Goal: Transaction & Acquisition: Purchase product/service

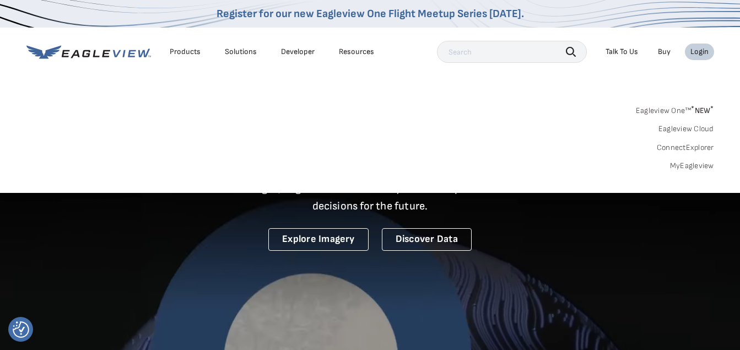
click at [689, 170] on div "Search Products Our Product Areas Imagery 1-Inch GSD Aerial Imagery *" at bounding box center [370, 141] width 740 height 104
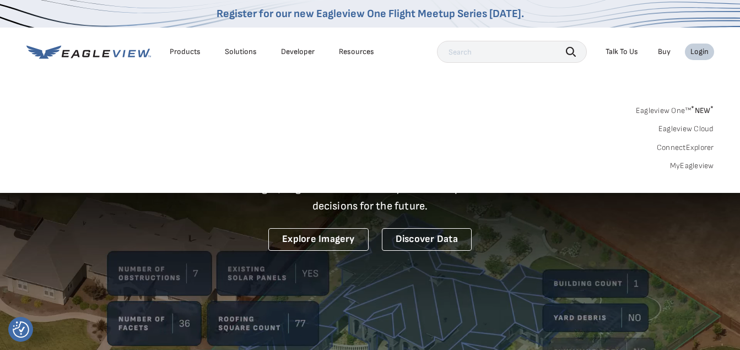
click at [689, 168] on link "MyEagleview" at bounding box center [692, 166] width 44 height 10
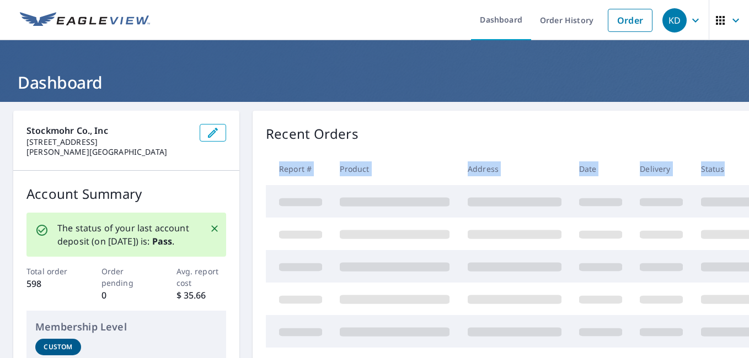
scroll to position [0, 110]
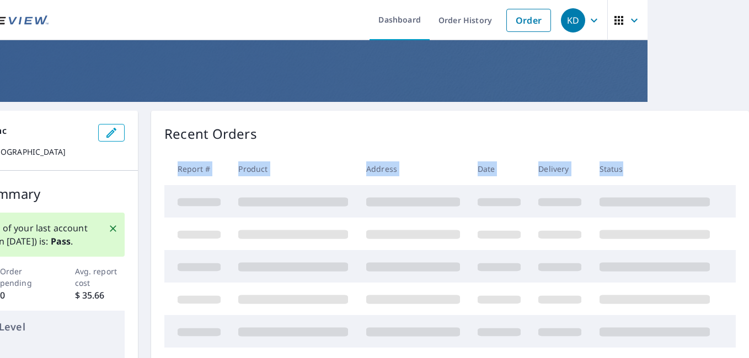
drag, startPoint x: 0, startPoint y: 0, endPoint x: 750, endPoint y: 122, distance: 760.2
click at [748, 122] on html "KD KD Dashboard Order History Order KD Dashboard Stockmohr Co., inc [STREET_ADD…" at bounding box center [374, 179] width 749 height 358
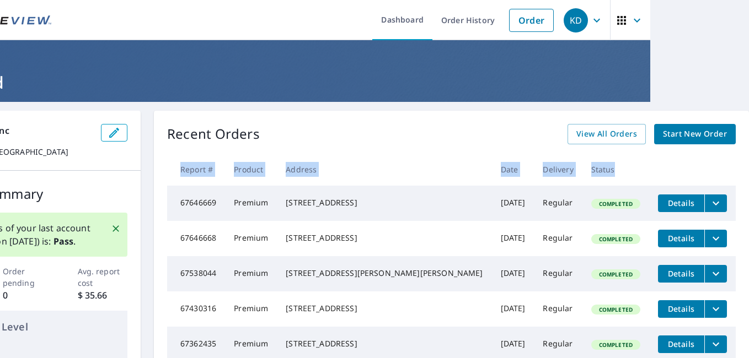
scroll to position [0, 0]
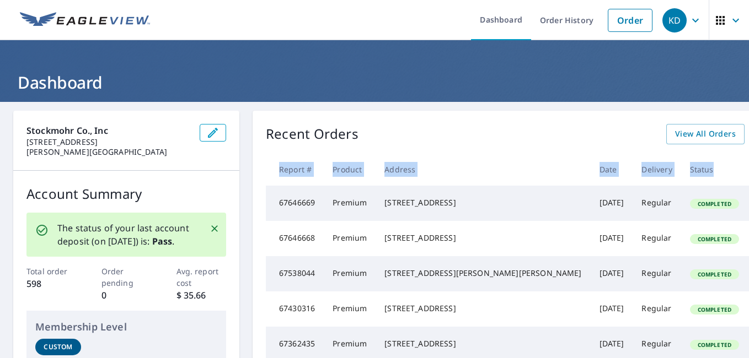
drag, startPoint x: 642, startPoint y: 356, endPoint x: 475, endPoint y: 373, distance: 167.9
click at [475, 358] on html "KD KD Dashboard Order History Order KD Dashboard Stockmohr Co., inc [STREET_ADD…" at bounding box center [374, 179] width 749 height 358
click at [614, 20] on link "Order" at bounding box center [630, 20] width 45 height 23
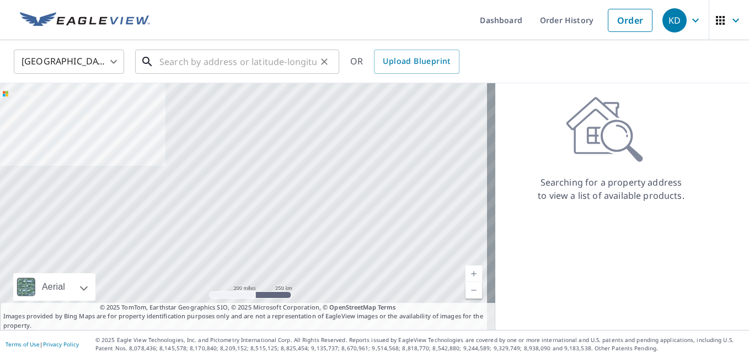
click at [218, 66] on input "text" at bounding box center [237, 61] width 157 height 31
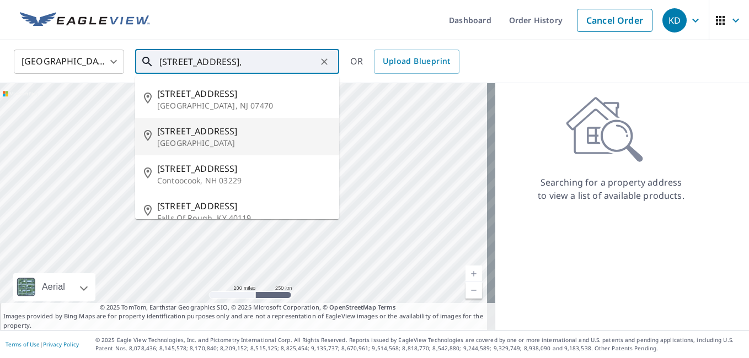
click at [182, 128] on span "[STREET_ADDRESS]" at bounding box center [243, 131] width 173 height 13
type input "[STREET_ADDRESS]"
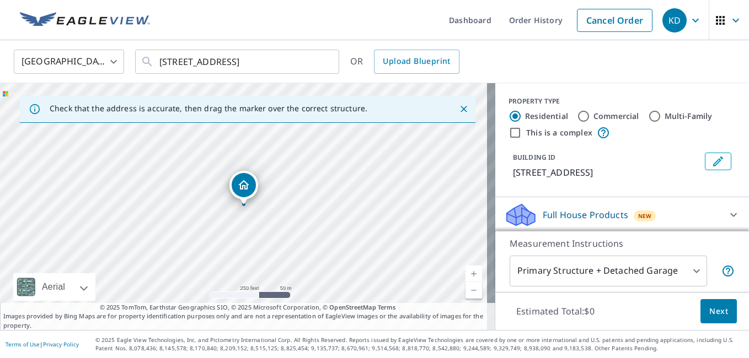
click at [467, 289] on link "Current Level 17, Zoom Out" at bounding box center [473, 290] width 17 height 17
click at [467, 289] on link "Current Level 16, Zoom Out" at bounding box center [473, 290] width 17 height 17
click at [467, 272] on link "Current Level 15, Zoom In" at bounding box center [473, 274] width 17 height 17
click at [467, 272] on link "Current Level 16, Zoom In" at bounding box center [473, 274] width 17 height 17
click at [467, 272] on link "Current Level 17, Zoom In" at bounding box center [473, 274] width 17 height 17
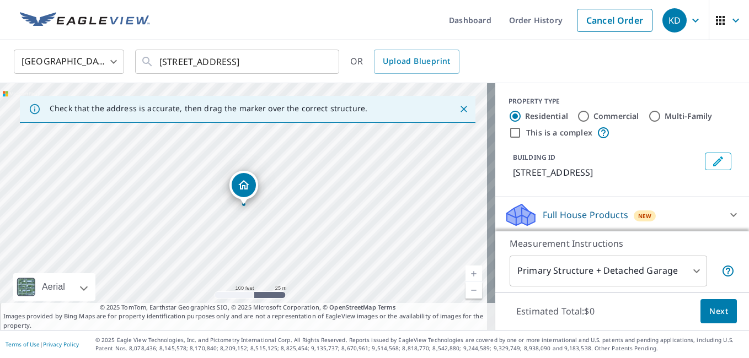
click at [467, 272] on link "Current Level 18, Zoom In" at bounding box center [473, 274] width 17 height 17
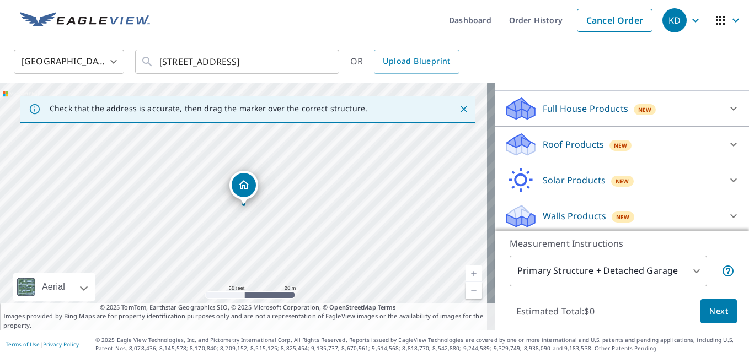
scroll to position [110, 0]
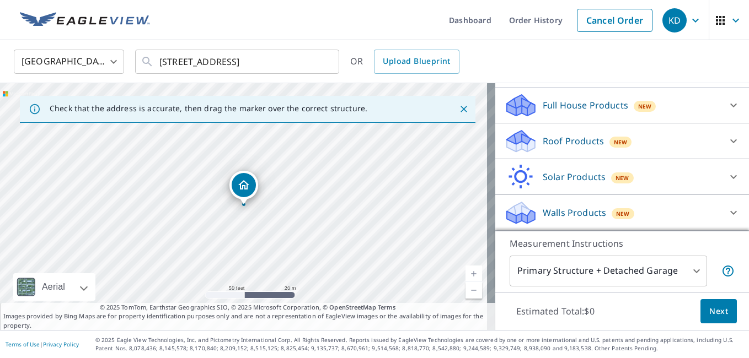
click at [548, 138] on p "Roof Products" at bounding box center [572, 141] width 61 height 13
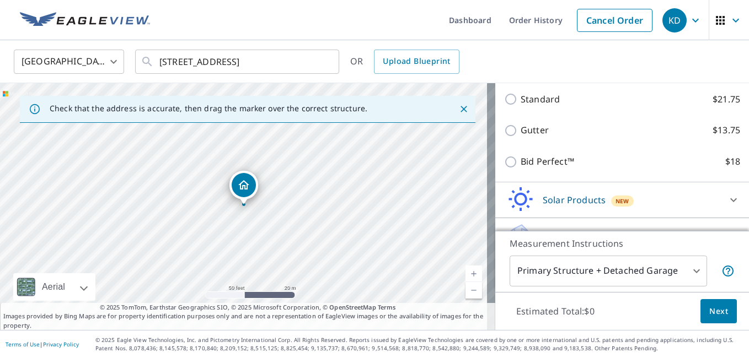
scroll to position [201, 0]
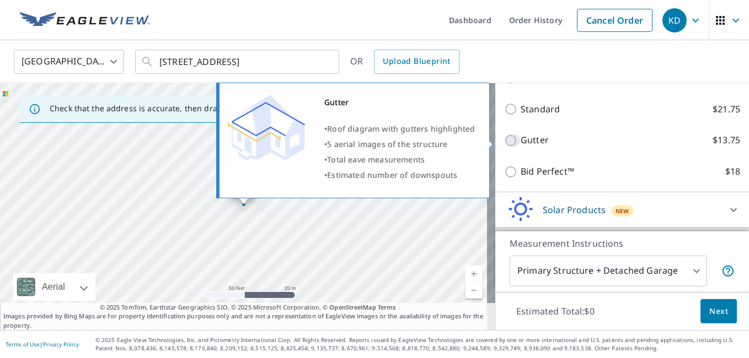
click at [504, 142] on input "Gutter $13.75" at bounding box center [512, 140] width 17 height 13
checkbox input "true"
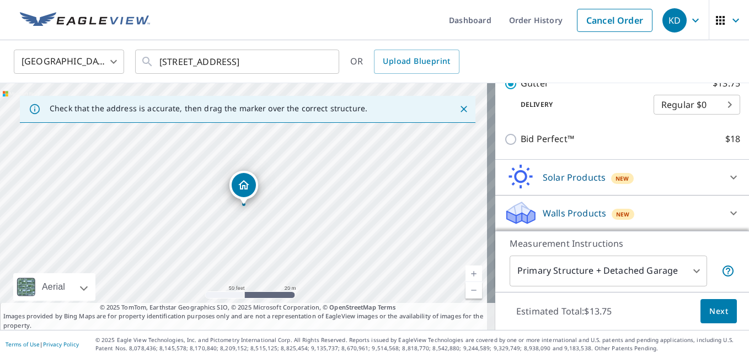
scroll to position [276, 0]
click at [709, 309] on span "Next" at bounding box center [718, 312] width 19 height 14
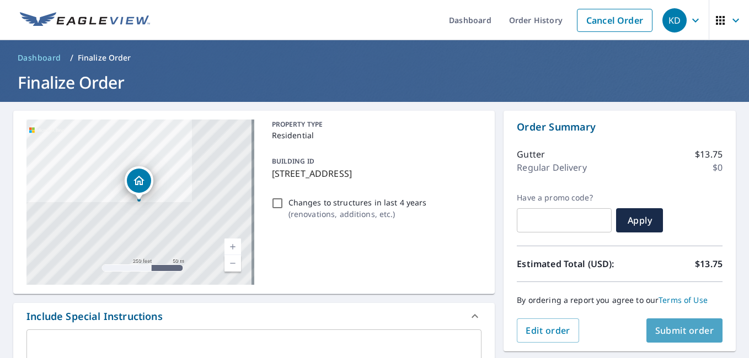
click at [674, 330] on span "Submit order" at bounding box center [684, 331] width 59 height 12
checkbox input "true"
